Goal: Task Accomplishment & Management: Use online tool/utility

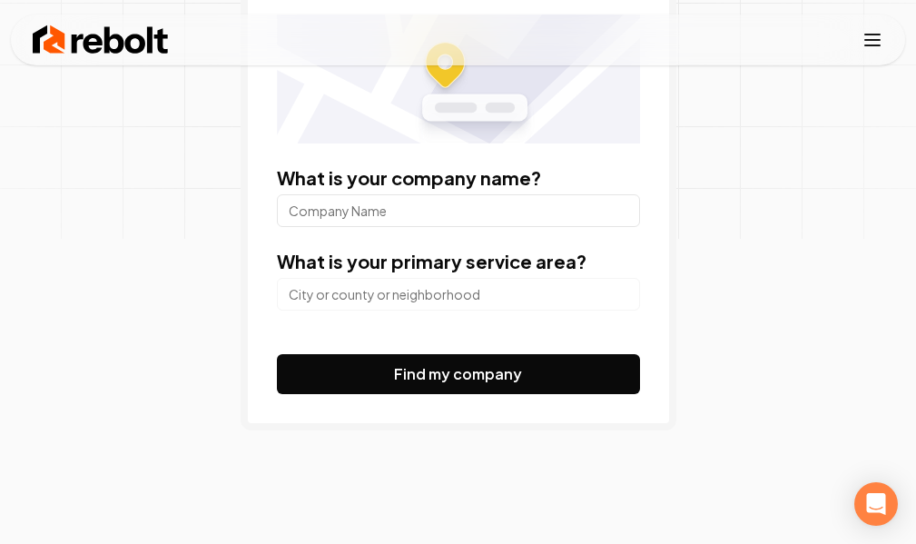
scroll to position [272, 0]
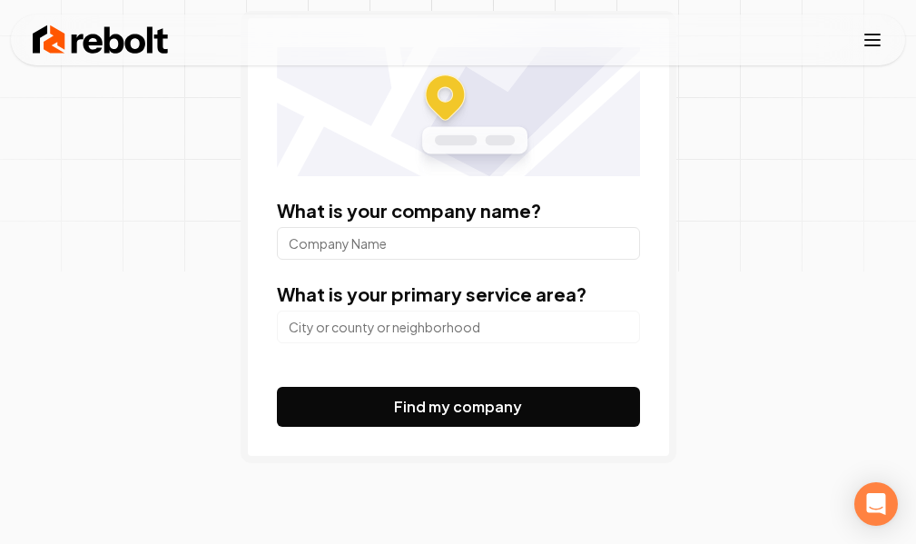
click at [408, 231] on input "What is your company name?" at bounding box center [458, 243] width 363 height 33
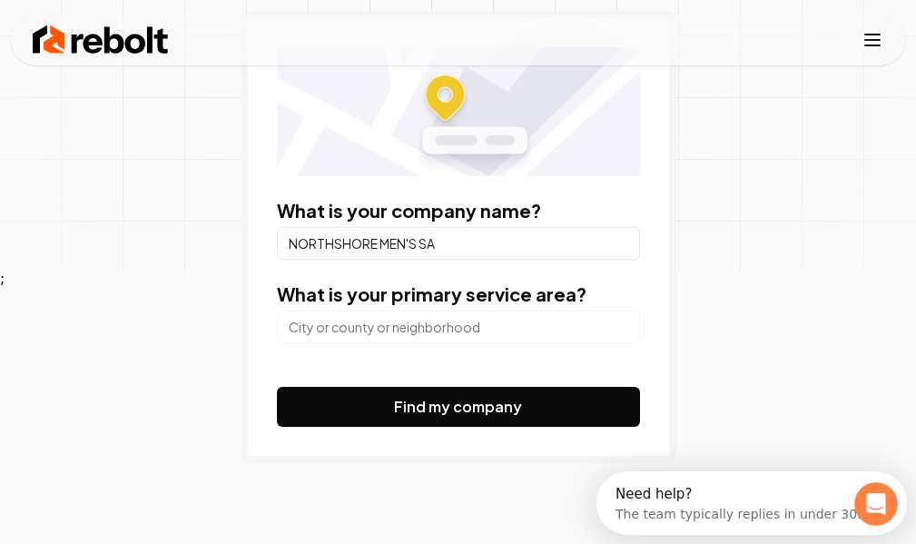
scroll to position [0, 0]
type input "NORTHSHORE MEN'S SALON"
click at [408, 330] on input "search" at bounding box center [458, 326] width 363 height 33
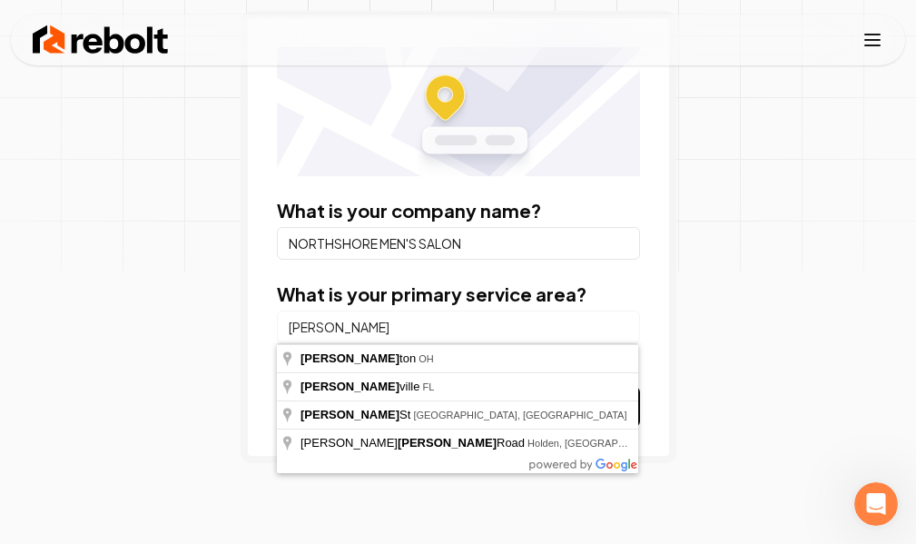
drag, startPoint x: 408, startPoint y: 330, endPoint x: 208, endPoint y: 328, distance: 199.7
click at [208, 328] on div "Generate a QR code for your Google Business Profile Reviews What is your compan…" at bounding box center [458, 208] width 916 height 859
type input "[GEOGRAPHIC_DATA], [GEOGRAPHIC_DATA]"
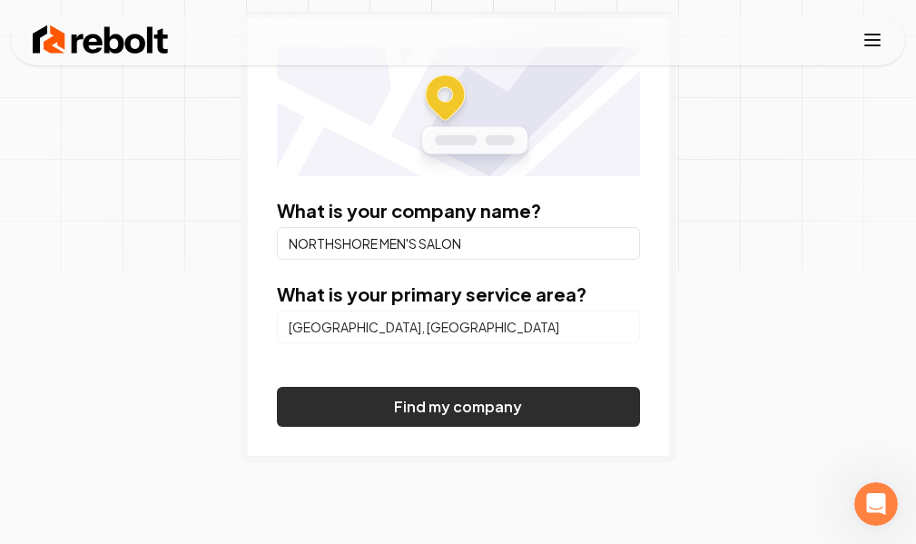
click at [426, 401] on button "Find my company" at bounding box center [458, 407] width 363 height 40
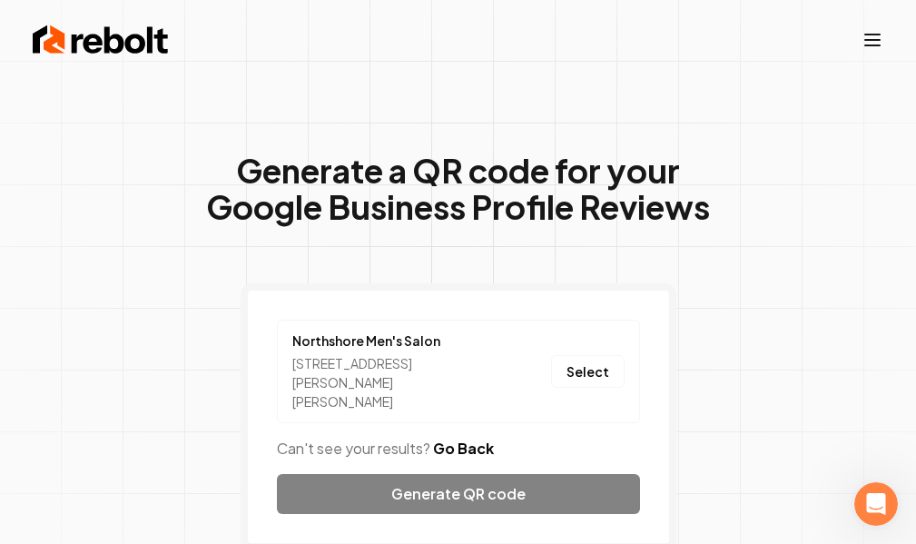
click at [467, 487] on div "Northshore Men's Salon [STREET_ADDRESS][PERSON_NAME][PERSON_NAME] Select Can't …" at bounding box center [459, 416] width 436 height 267
click at [594, 368] on button "Select" at bounding box center [588, 371] width 74 height 33
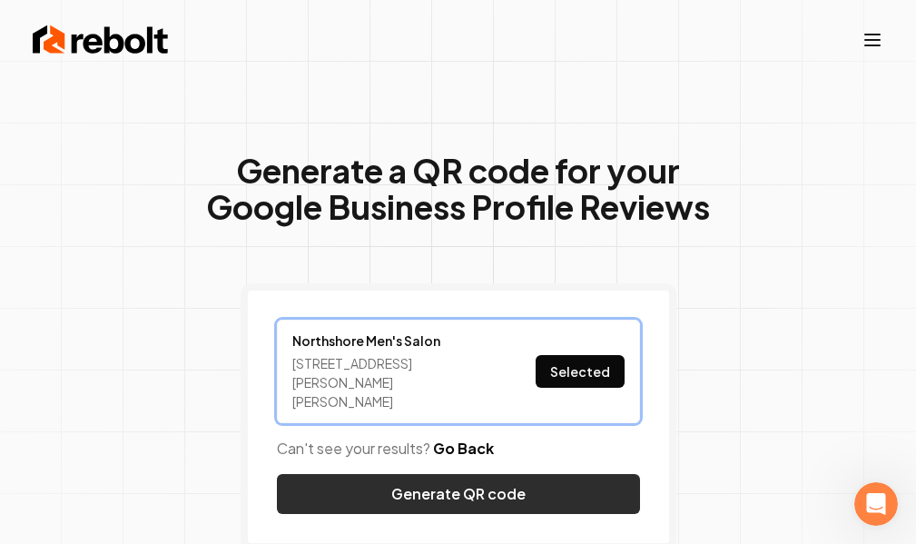
click at [450, 488] on button "Generate QR code" at bounding box center [458, 494] width 363 height 40
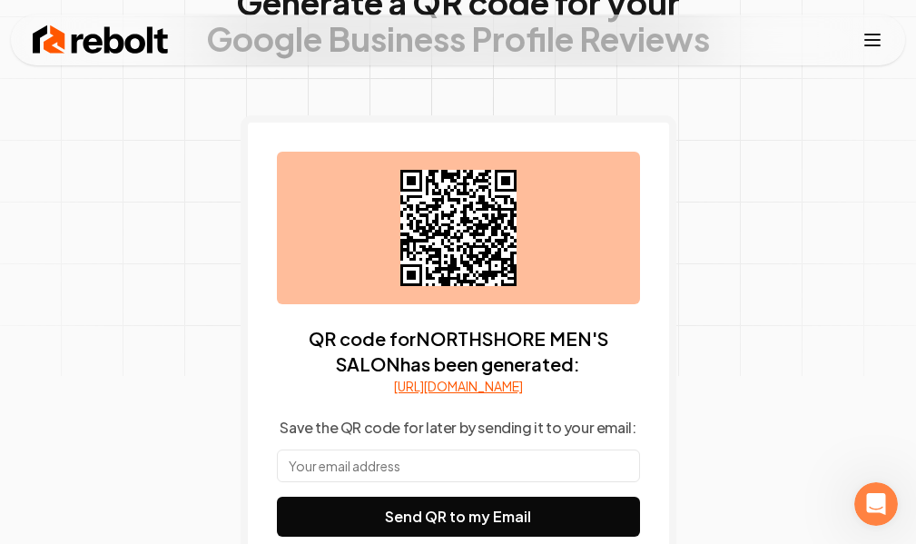
scroll to position [182, 0]
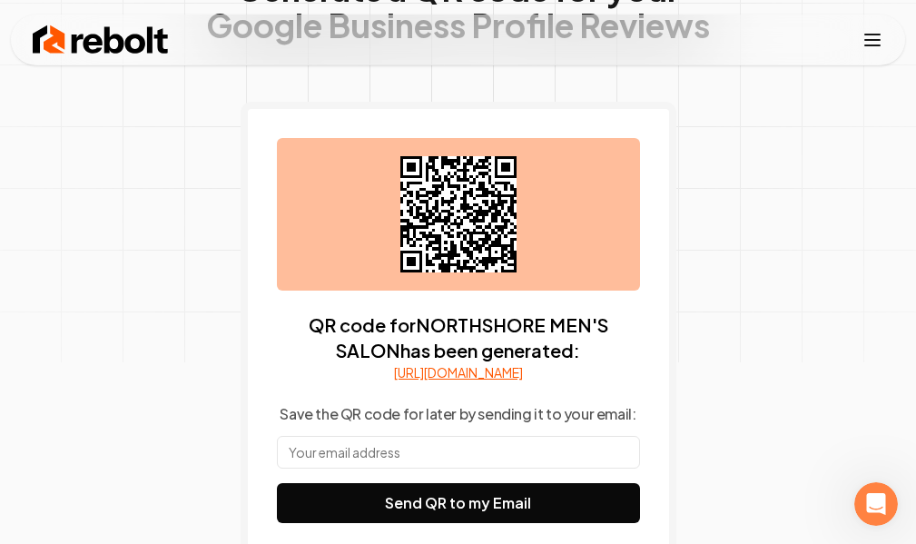
click at [489, 468] on input "text" at bounding box center [458, 452] width 363 height 33
type input "[EMAIL_ADDRESS][DOMAIN_NAME]"
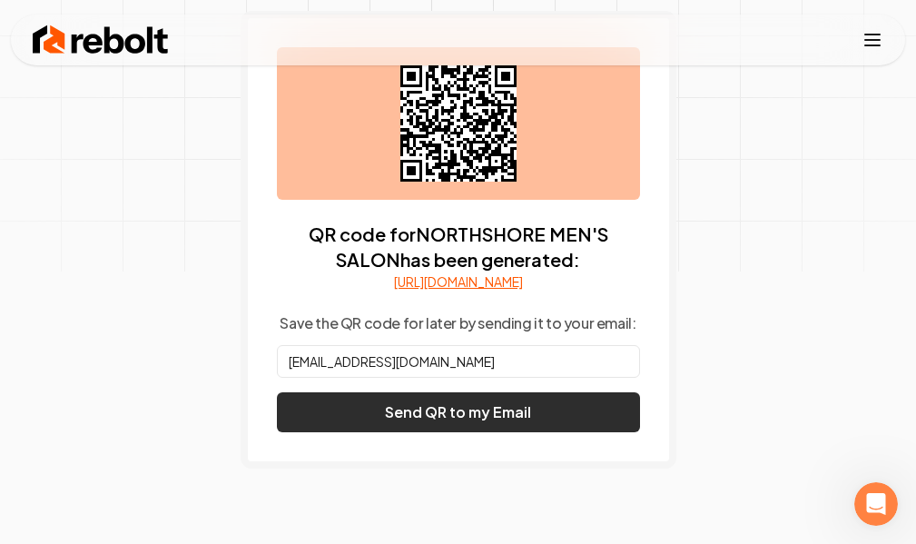
click at [473, 432] on button "Send QR to my Email" at bounding box center [458, 412] width 363 height 40
